Goal: Task Accomplishment & Management: Manage account settings

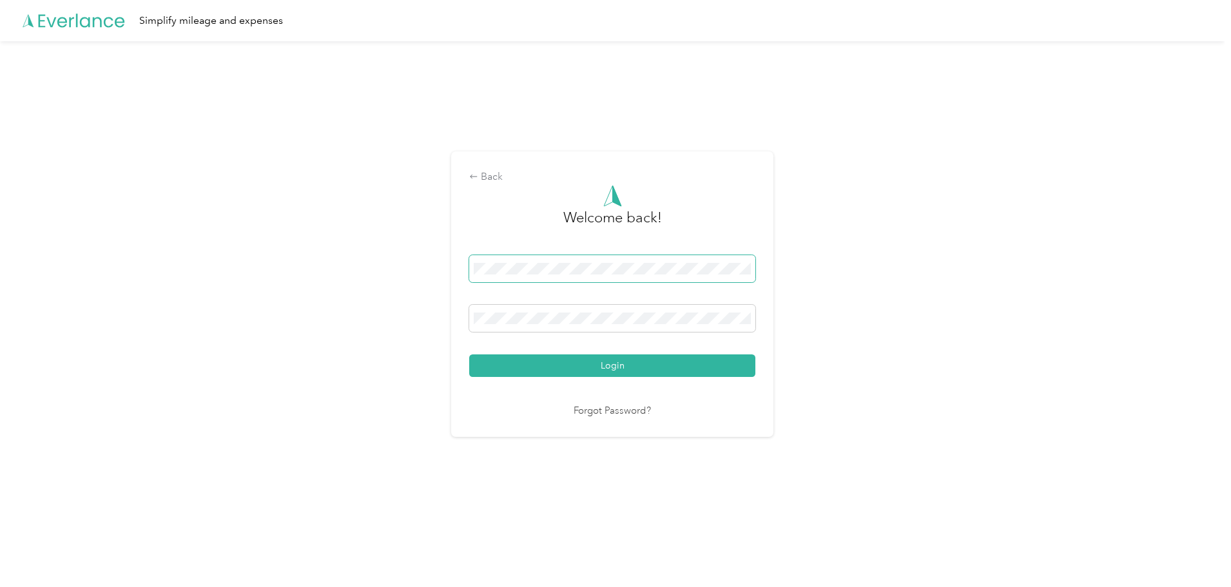
click at [505, 262] on span at bounding box center [612, 268] width 286 height 27
click at [469, 354] on button "Login" at bounding box center [612, 365] width 286 height 23
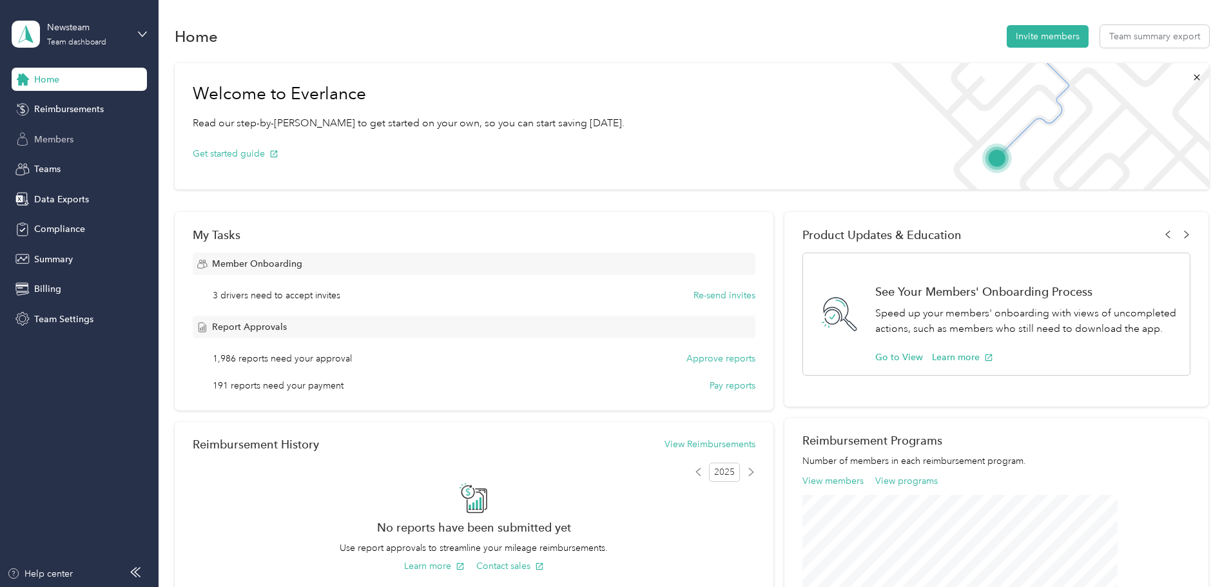
click at [70, 142] on span "Members" at bounding box center [53, 140] width 39 height 14
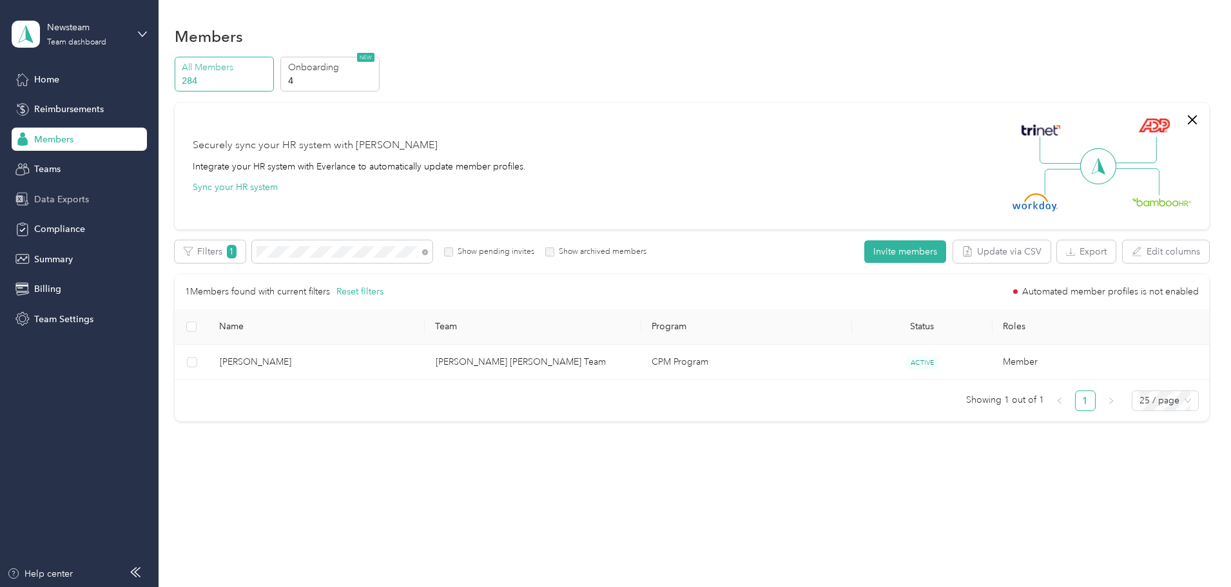
click at [83, 198] on span "Data Exports" at bounding box center [61, 200] width 55 height 14
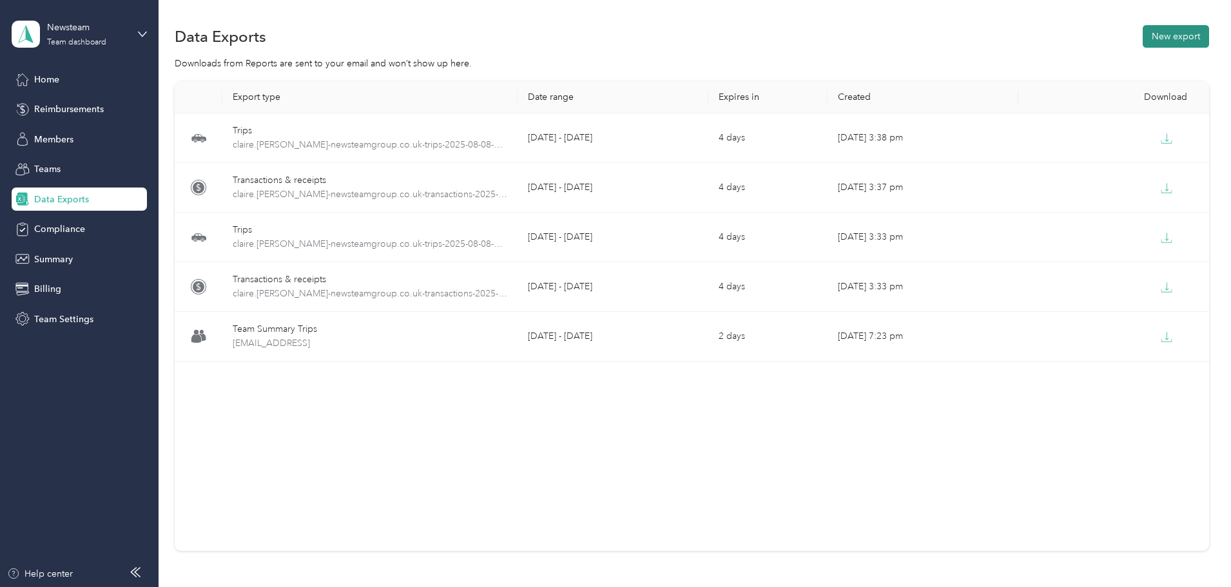
click at [1142, 32] on button "New export" at bounding box center [1175, 36] width 66 height 23
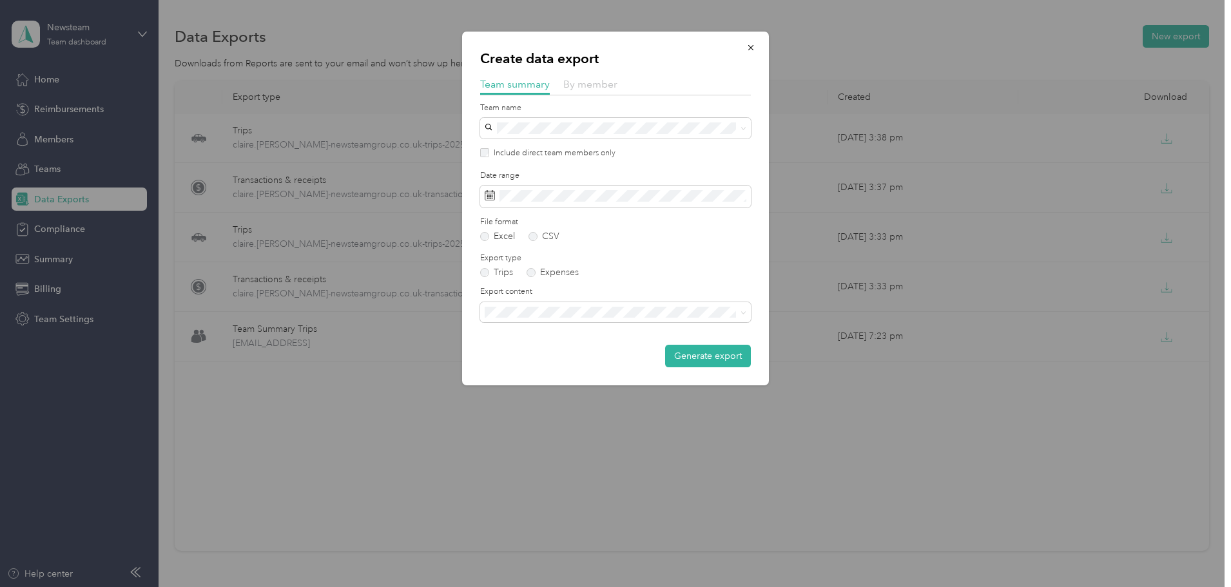
click at [576, 86] on span "By member" at bounding box center [590, 84] width 54 height 12
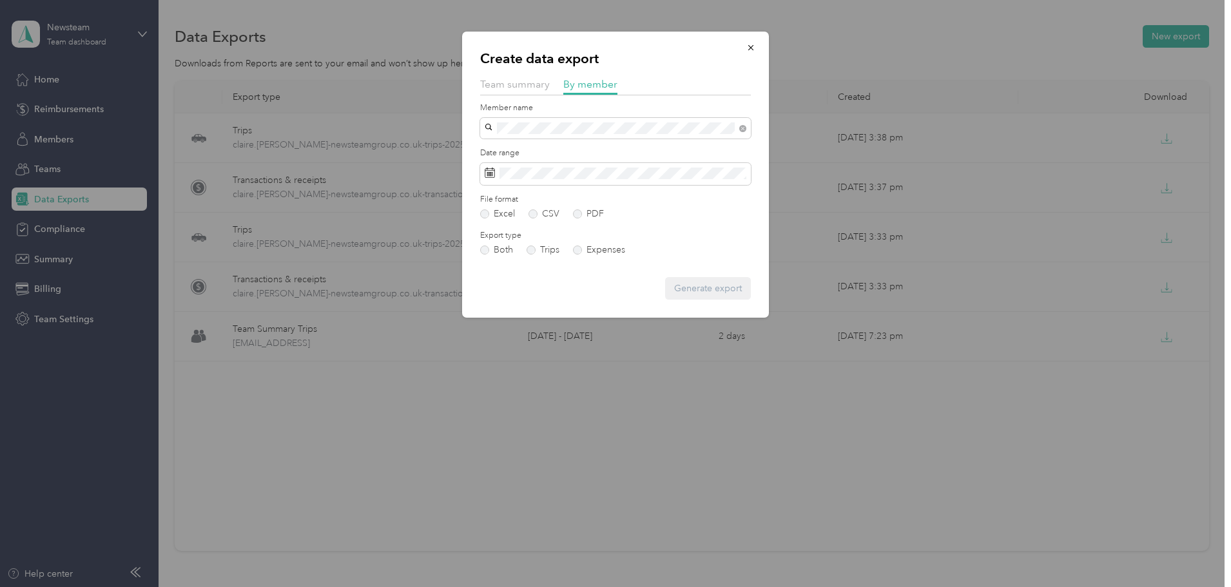
click at [557, 150] on div "Dane Dacas" at bounding box center [615, 151] width 253 height 14
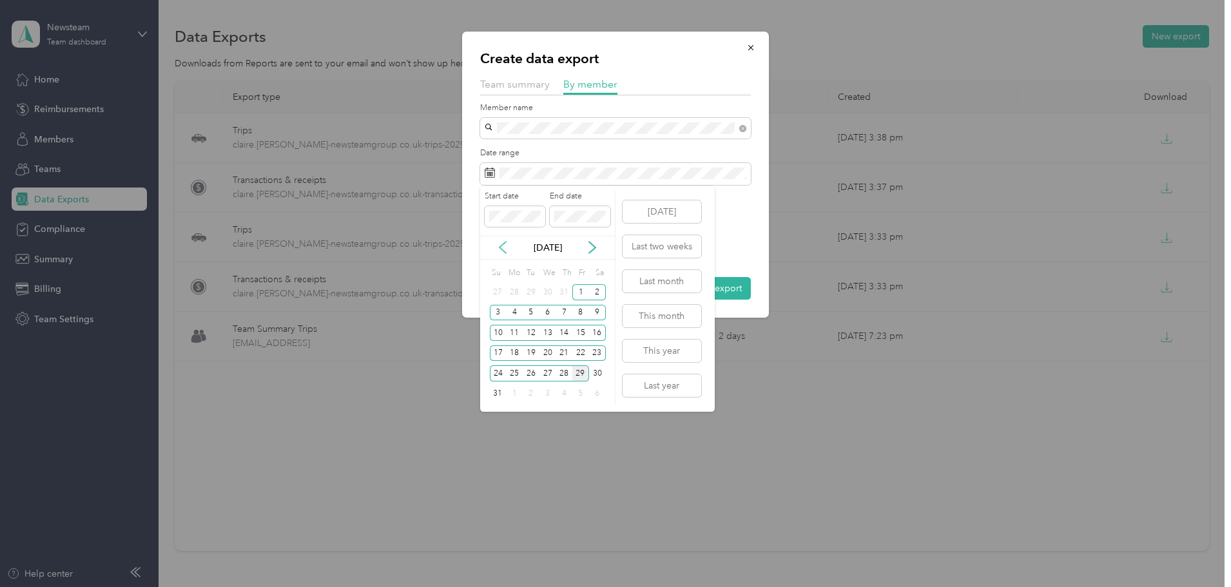
click at [506, 251] on icon at bounding box center [502, 247] width 13 height 13
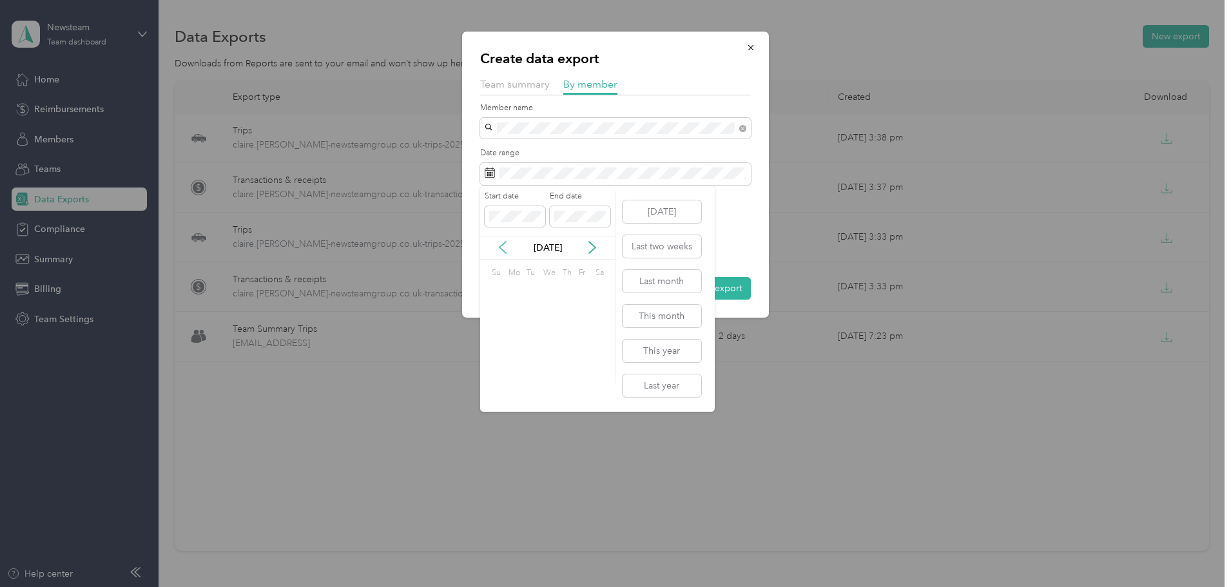
click at [506, 251] on icon at bounding box center [502, 247] width 13 height 13
click at [501, 246] on icon at bounding box center [502, 248] width 6 height 12
click at [515, 315] on div "3" at bounding box center [514, 313] width 17 height 16
click at [589, 248] on icon at bounding box center [592, 247] width 13 height 13
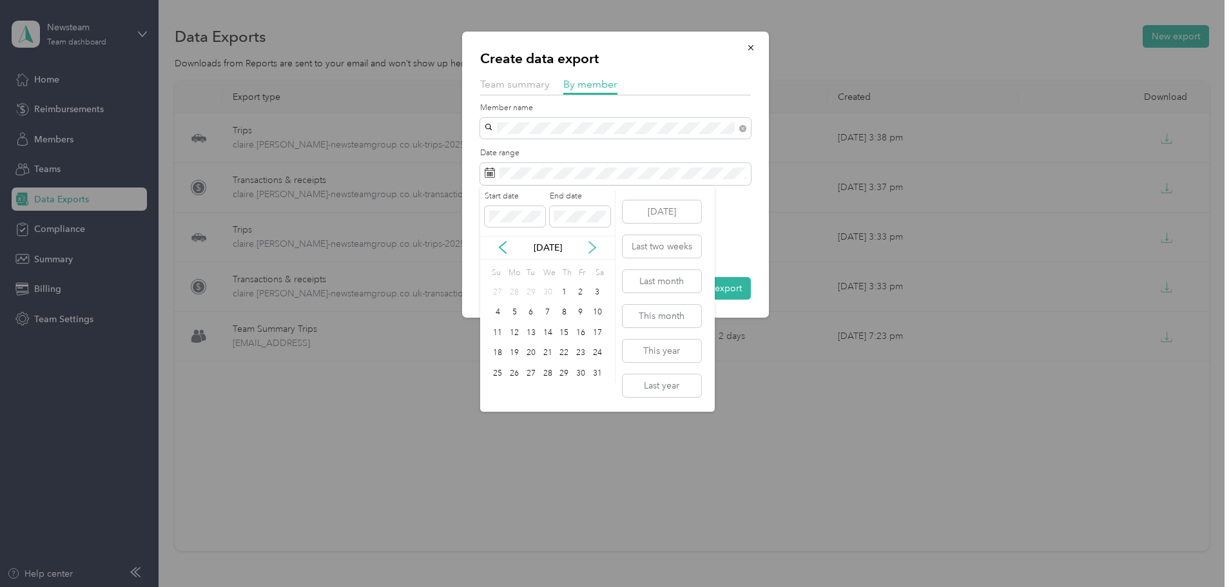
click at [589, 248] on icon at bounding box center [592, 247] width 13 height 13
click at [503, 249] on icon at bounding box center [502, 247] width 13 height 13
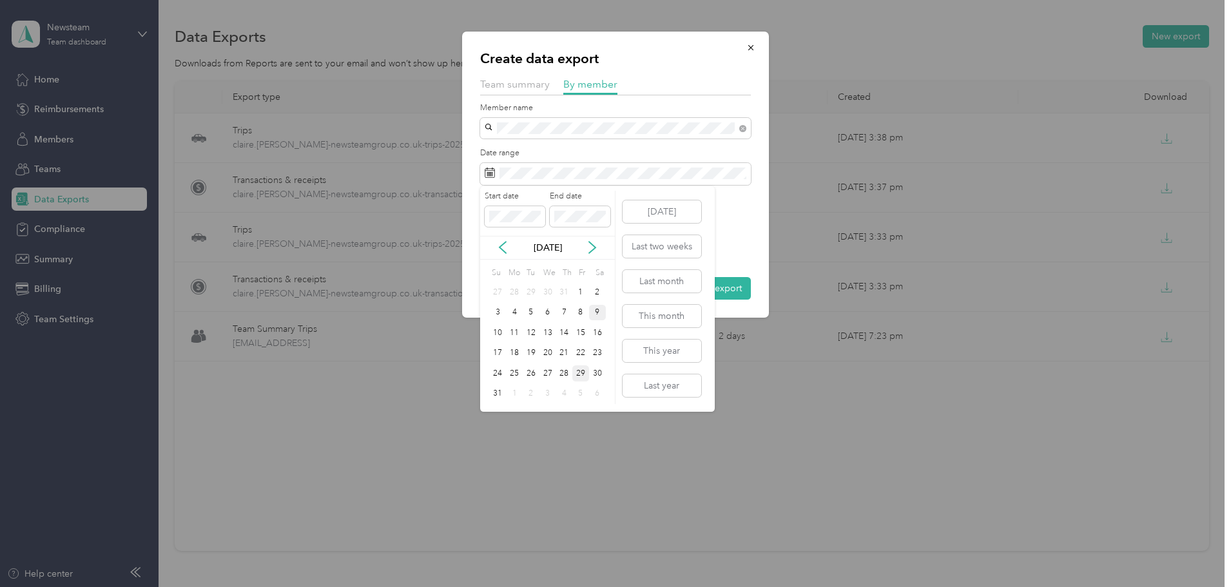
click at [599, 311] on div "9" at bounding box center [597, 313] width 17 height 16
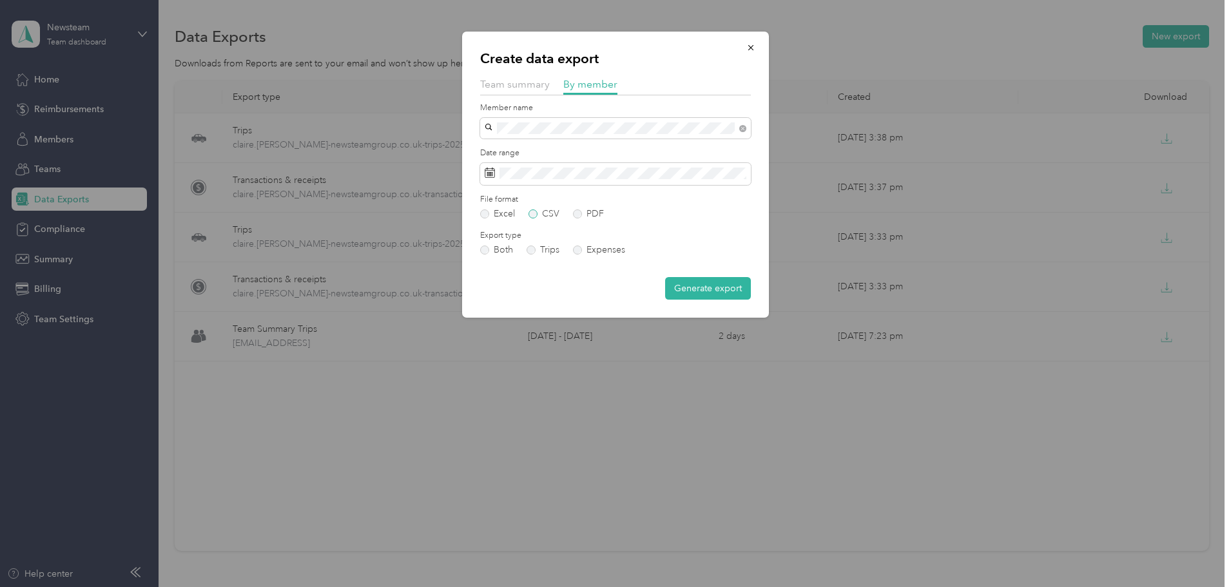
click at [537, 217] on label "CSV" at bounding box center [543, 213] width 31 height 9
click at [485, 249] on label "Both" at bounding box center [496, 250] width 33 height 9
click at [692, 288] on button "Generate export" at bounding box center [708, 288] width 86 height 23
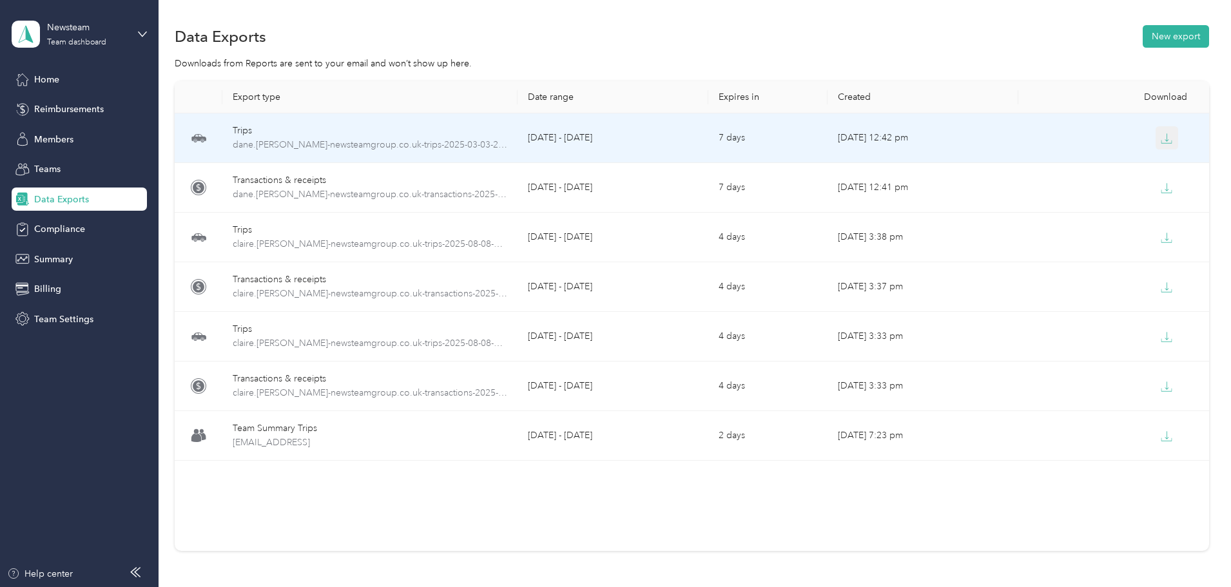
click at [1161, 139] on icon "button" at bounding box center [1167, 139] width 12 height 12
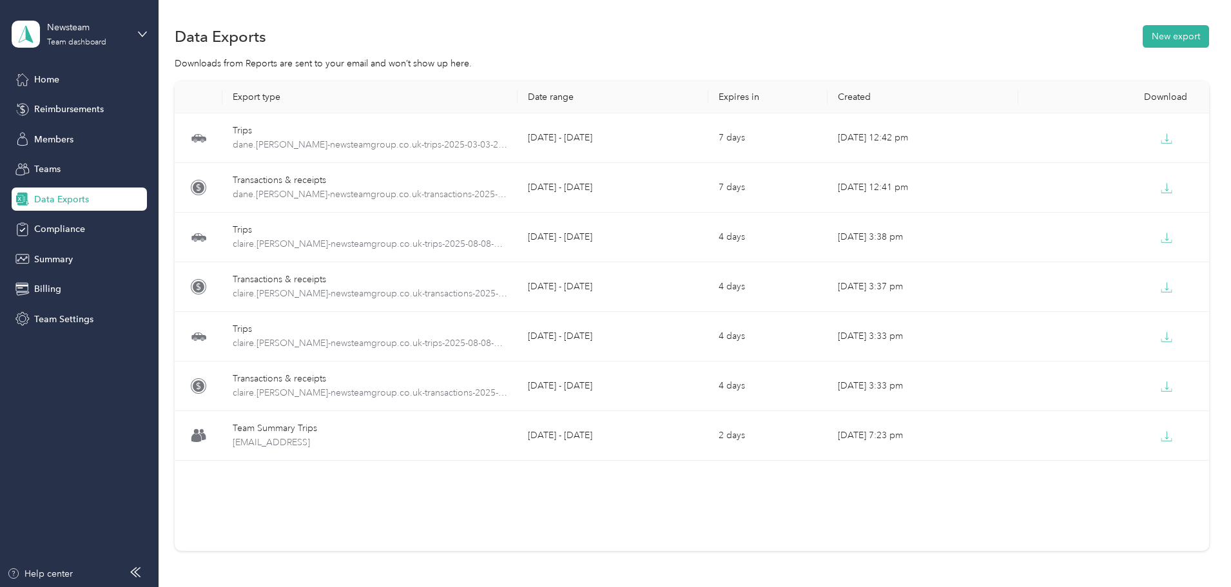
click at [211, 253] on div "Export type Date range Expires in Created Download Trips dane.ducas-newsteamgro…" at bounding box center [692, 338] width 1034 height 515
click at [94, 43] on div "Team dashboard" at bounding box center [76, 43] width 59 height 8
click at [54, 162] on div "Log out" at bounding box center [48, 163] width 50 height 14
